Goal: Task Accomplishment & Management: Use online tool/utility

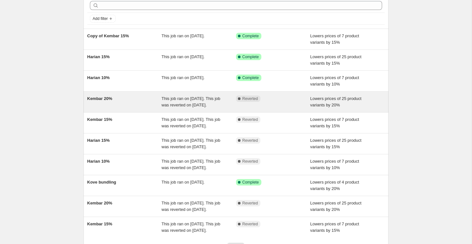
scroll to position [31, 0]
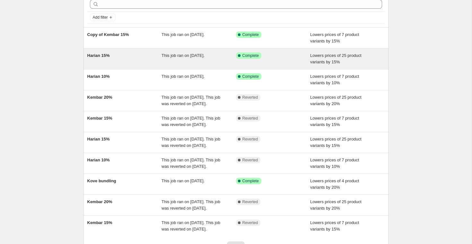
click at [231, 62] on div "This job ran on [DATE]." at bounding box center [199, 58] width 74 height 13
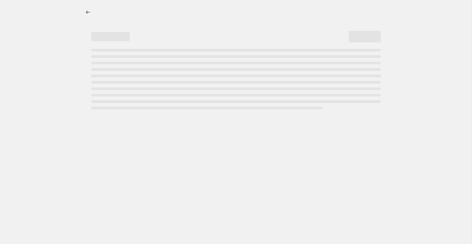
select select "percentage"
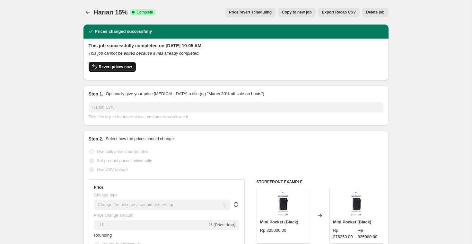
click at [127, 66] on span "Revert prices now" at bounding box center [115, 66] width 33 height 5
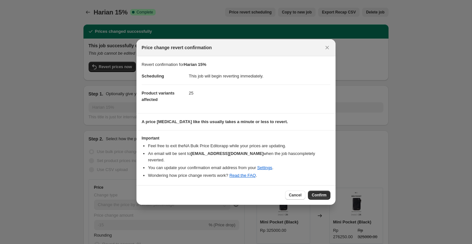
click at [195, 98] on dd "25" at bounding box center [260, 92] width 142 height 17
click at [321, 192] on span "Confirm" at bounding box center [319, 194] width 15 height 5
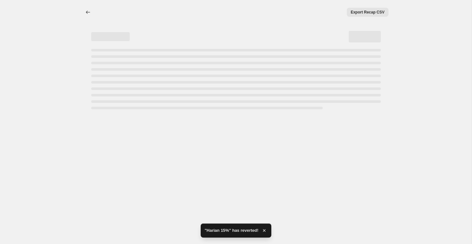
select select "percentage"
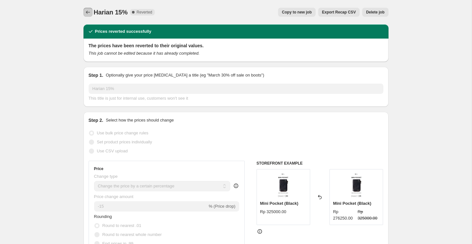
click at [87, 14] on icon "Price change jobs" at bounding box center [88, 12] width 6 height 6
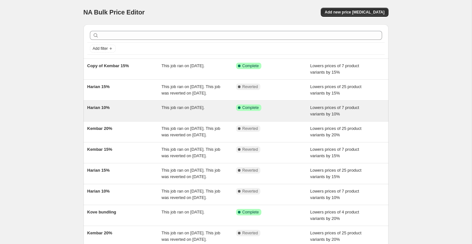
click at [306, 117] on div "Success Complete Complete" at bounding box center [273, 110] width 74 height 13
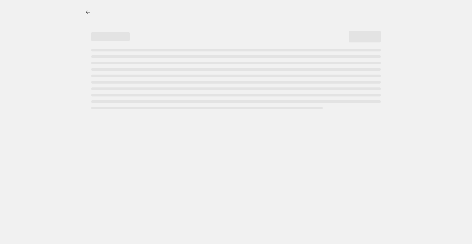
select select "percentage"
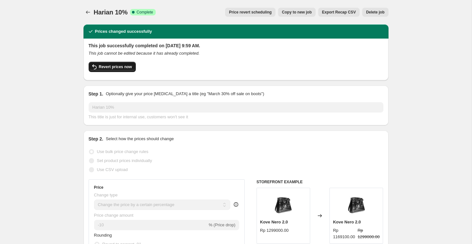
click at [101, 67] on span "Revert prices now" at bounding box center [115, 66] width 33 height 5
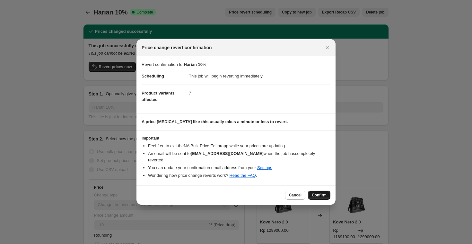
click at [325, 195] on button "Confirm" at bounding box center [319, 194] width 22 height 9
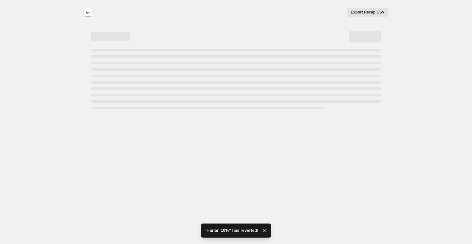
select select "percentage"
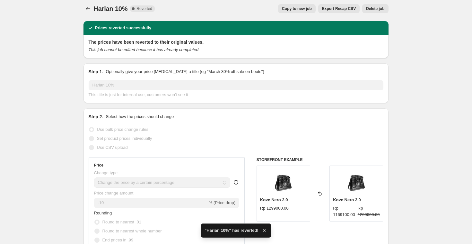
scroll to position [4, 0]
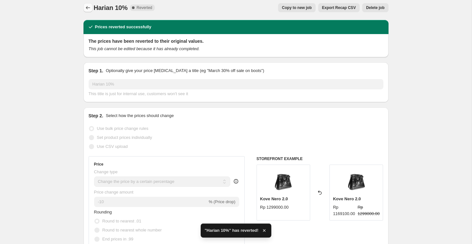
click at [88, 7] on icon "Price change jobs" at bounding box center [88, 7] width 6 height 6
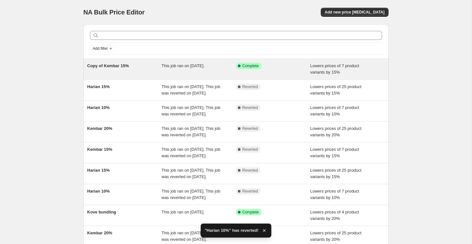
click at [285, 67] on div "Success Complete Complete" at bounding box center [268, 66] width 65 height 6
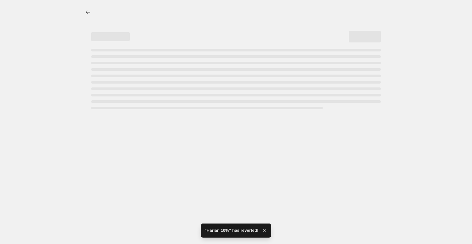
select select "percentage"
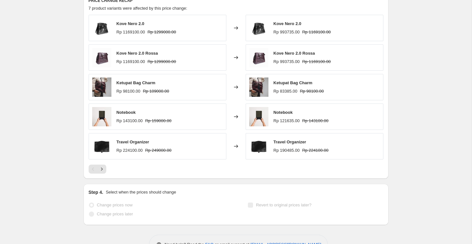
scroll to position [445, 0]
click at [103, 168] on icon "Next" at bounding box center [102, 168] width 6 height 6
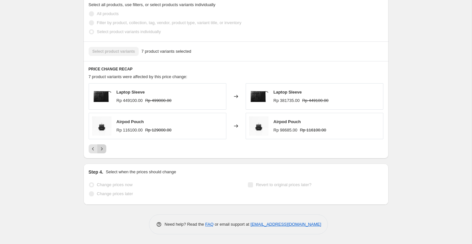
scroll to position [372, 0]
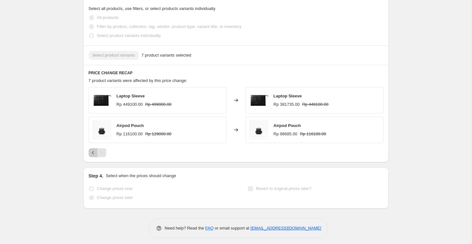
click at [92, 152] on icon "Previous" at bounding box center [93, 152] width 6 height 6
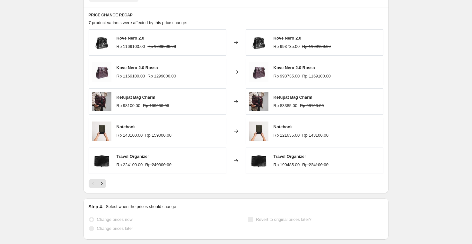
scroll to position [431, 0]
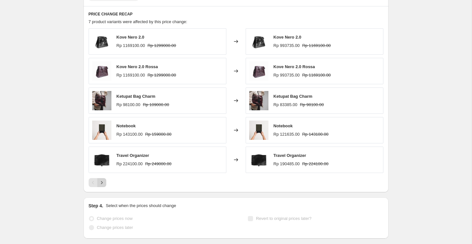
click at [102, 184] on icon "Next" at bounding box center [102, 182] width 6 height 6
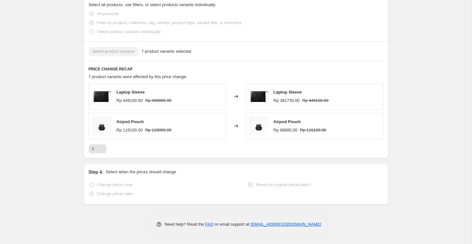
scroll to position [376, 0]
click at [91, 148] on icon "Previous" at bounding box center [93, 148] width 6 height 6
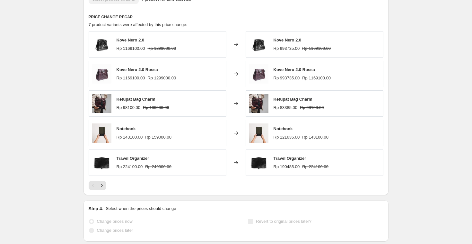
scroll to position [431, 0]
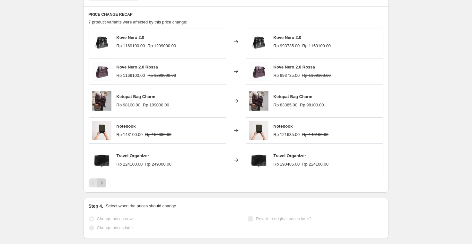
click at [104, 183] on icon "Next" at bounding box center [102, 183] width 6 height 6
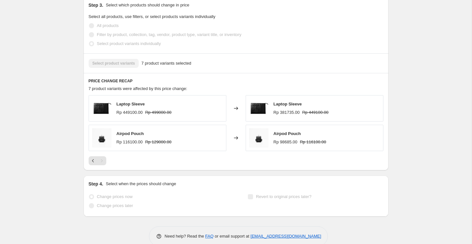
scroll to position [371, 0]
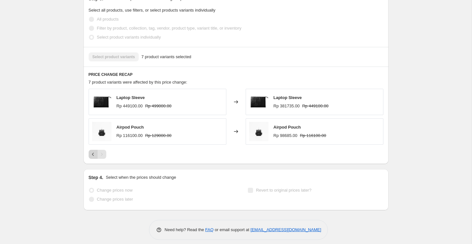
click at [91, 156] on icon "Previous" at bounding box center [93, 154] width 6 height 6
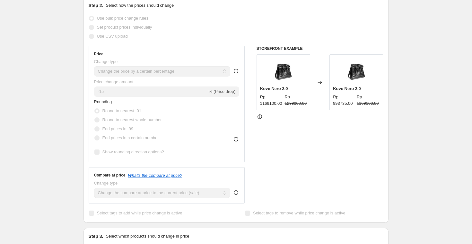
scroll to position [0, 0]
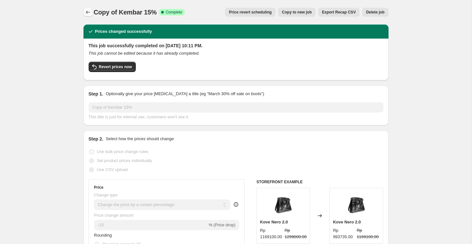
click at [88, 10] on icon "Price change jobs" at bounding box center [88, 12] width 6 height 6
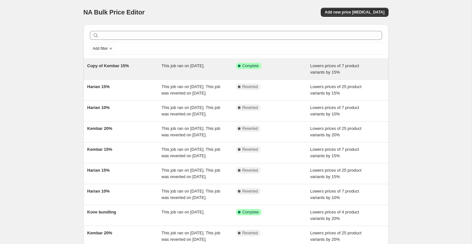
click at [142, 68] on div "Copy of Kembar 15%" at bounding box center [124, 69] width 74 height 13
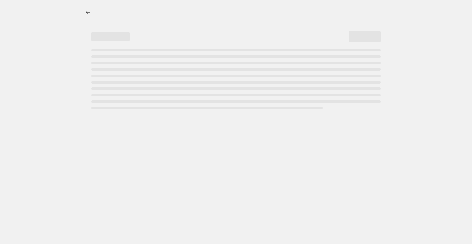
select select "percentage"
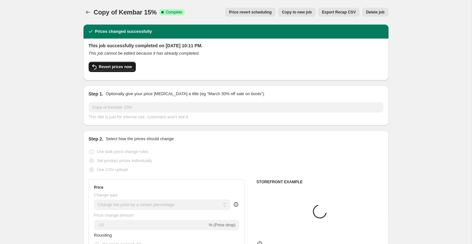
click at [118, 67] on span "Revert prices now" at bounding box center [115, 66] width 33 height 5
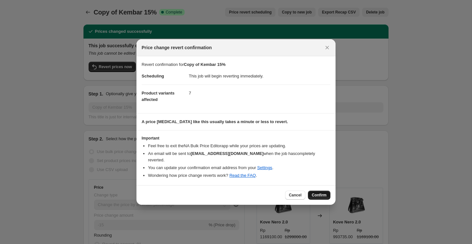
click at [316, 192] on span "Confirm" at bounding box center [319, 194] width 15 height 5
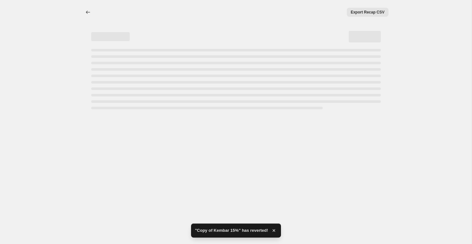
select select "percentage"
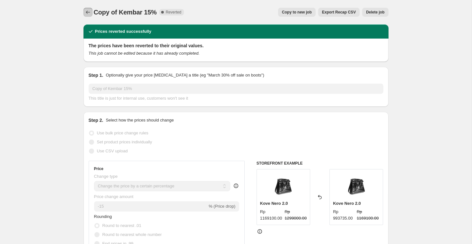
click at [90, 13] on icon "Price change jobs" at bounding box center [88, 12] width 6 height 6
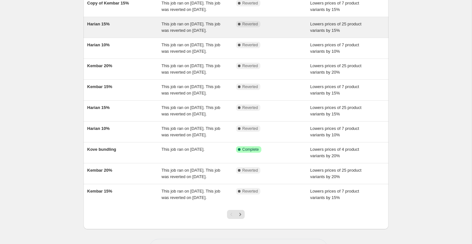
scroll to position [63, 0]
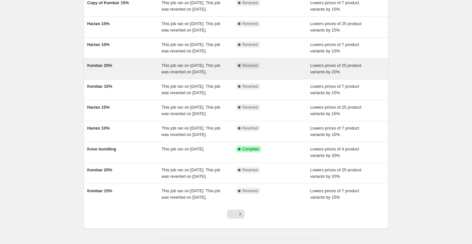
click at [167, 74] on span "This job ran on [DATE]. This job was reverted on [DATE]." at bounding box center [191, 68] width 59 height 11
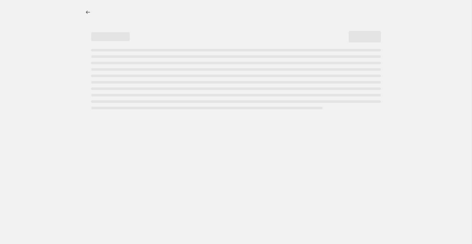
select select "percentage"
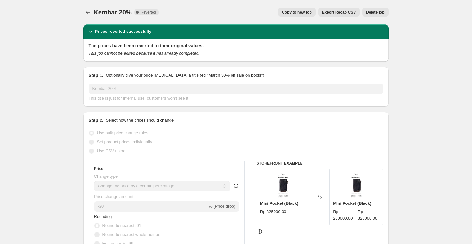
click at [299, 14] on span "Copy to new job" at bounding box center [297, 12] width 30 height 5
select select "percentage"
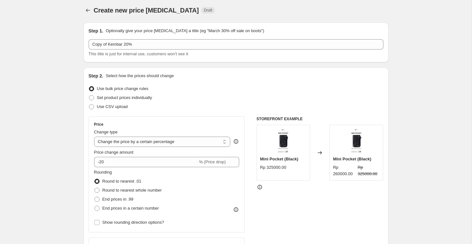
scroll to position [3, 0]
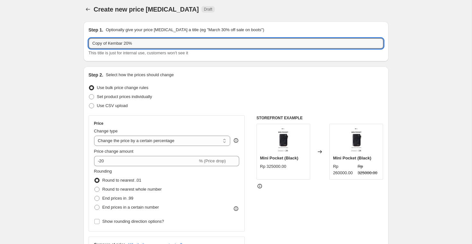
drag, startPoint x: 110, startPoint y: 40, endPoint x: 81, endPoint y: 40, distance: 28.9
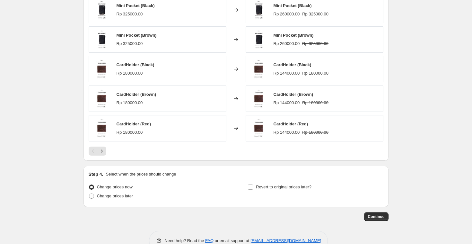
scroll to position [401, 0]
type input "Kembar 20%"
click at [102, 153] on icon "Next" at bounding box center [102, 151] width 6 height 6
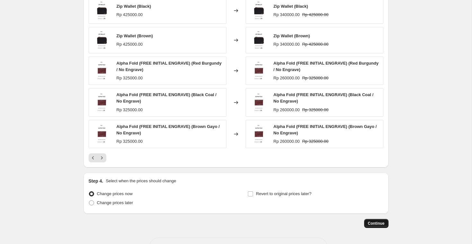
click at [380, 222] on span "Continue" at bounding box center [376, 223] width 17 height 5
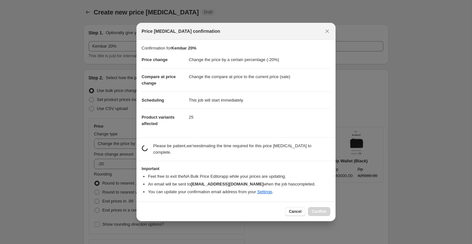
scroll to position [0, 0]
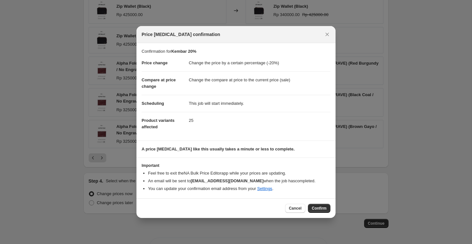
click at [316, 208] on span "Confirm" at bounding box center [319, 208] width 15 height 5
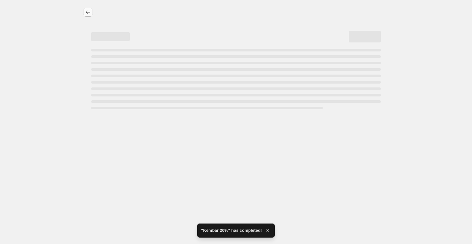
select select "percentage"
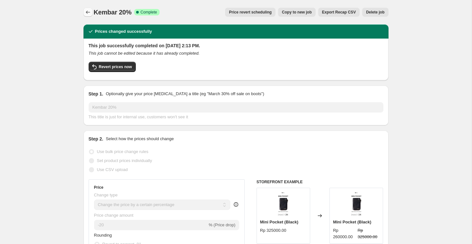
click at [86, 12] on icon "Price change jobs" at bounding box center [88, 12] width 4 height 3
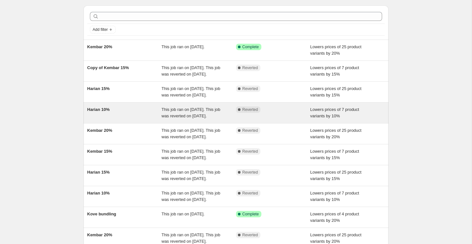
scroll to position [22, 0]
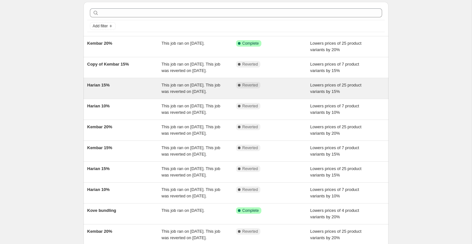
click at [125, 95] on div "Harian 15%" at bounding box center [124, 88] width 74 height 13
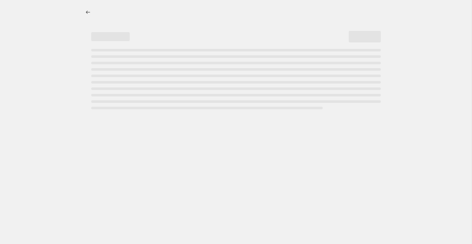
select select "percentage"
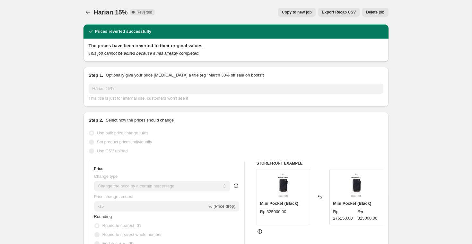
click at [302, 11] on span "Copy to new job" at bounding box center [297, 12] width 30 height 5
select select "percentage"
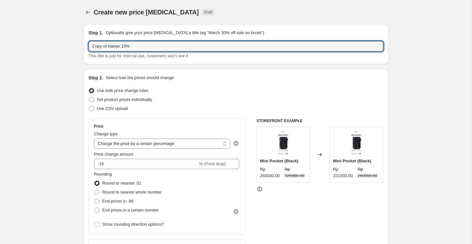
drag, startPoint x: 109, startPoint y: 48, endPoint x: 70, endPoint y: 48, distance: 38.2
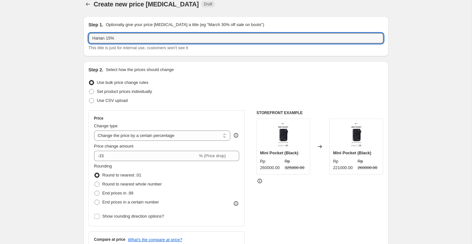
scroll to position [9, 0]
type input "Harian 15%"
click at [89, 8] on div "Create new price [MEDICAL_DATA]. This page is ready Create new price [MEDICAL_D…" at bounding box center [235, 3] width 305 height 24
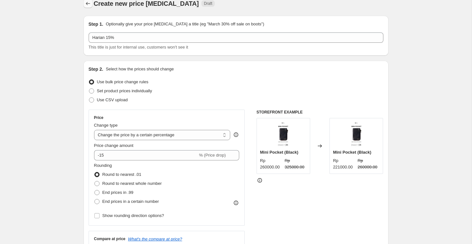
click at [86, 2] on icon "Price change jobs" at bounding box center [88, 3] width 6 height 6
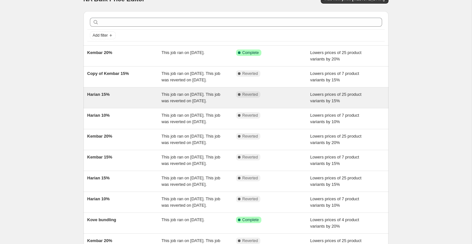
scroll to position [18, 0]
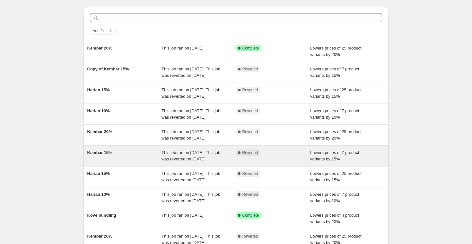
click at [279, 162] on div "Complete Reverted" at bounding box center [273, 155] width 74 height 13
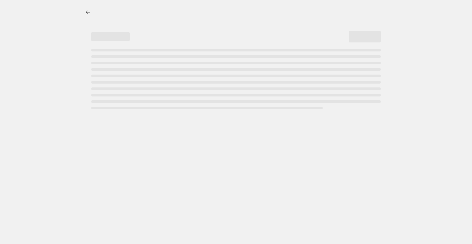
select select "percentage"
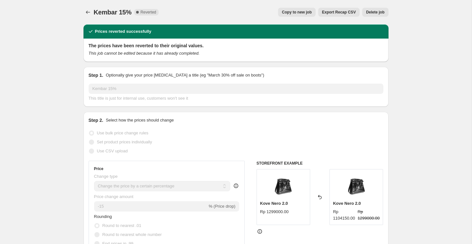
click at [301, 13] on span "Copy to new job" at bounding box center [297, 12] width 30 height 5
select select "percentage"
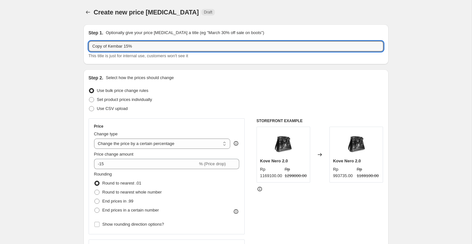
drag, startPoint x: 108, startPoint y: 47, endPoint x: 77, endPoint y: 47, distance: 30.8
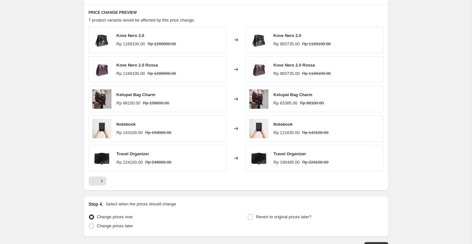
scroll to position [418, 0]
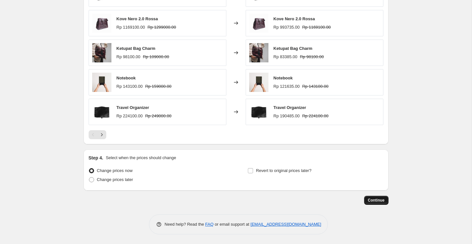
type input "Kembar 15%"
click at [378, 199] on span "Continue" at bounding box center [376, 199] width 17 height 5
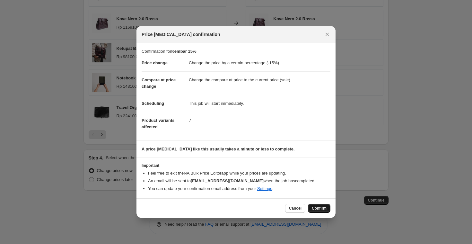
click at [320, 207] on span "Confirm" at bounding box center [319, 208] width 15 height 5
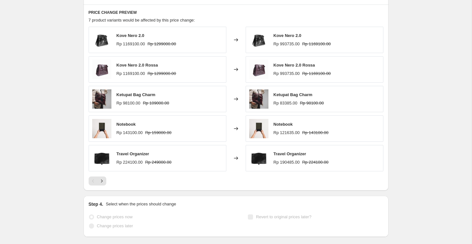
select select "percentage"
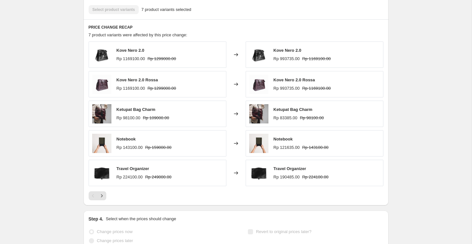
scroll to position [0, 0]
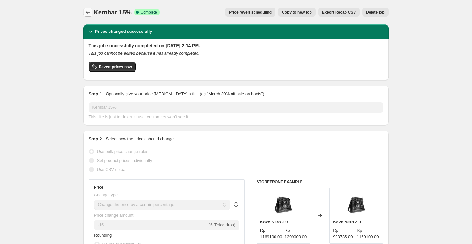
click at [85, 10] on icon "Price change jobs" at bounding box center [88, 12] width 6 height 6
